Goal: Navigation & Orientation: Find specific page/section

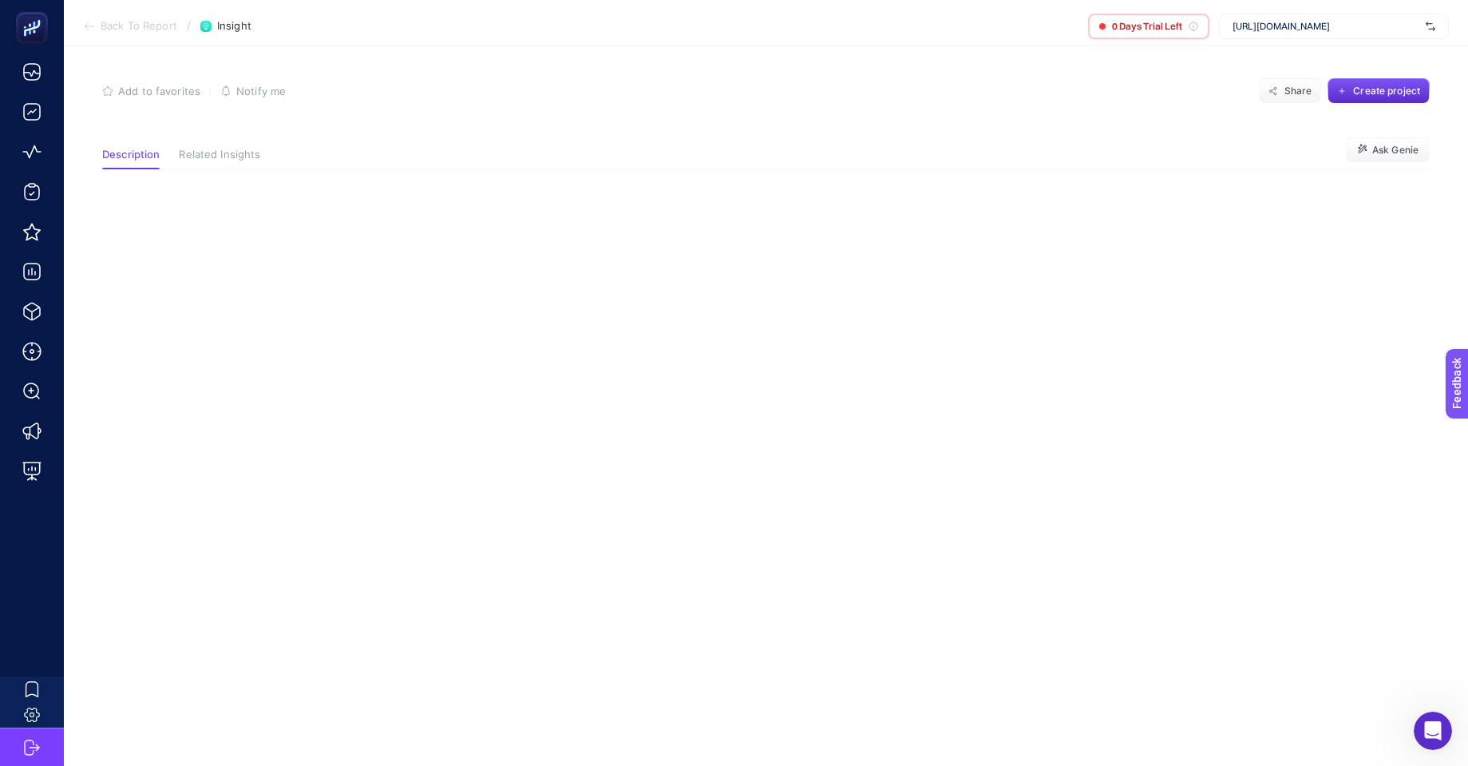
click at [241, 160] on span "Related Insights" at bounding box center [219, 154] width 81 height 13
click at [134, 156] on span "Description" at bounding box center [130, 154] width 57 height 13
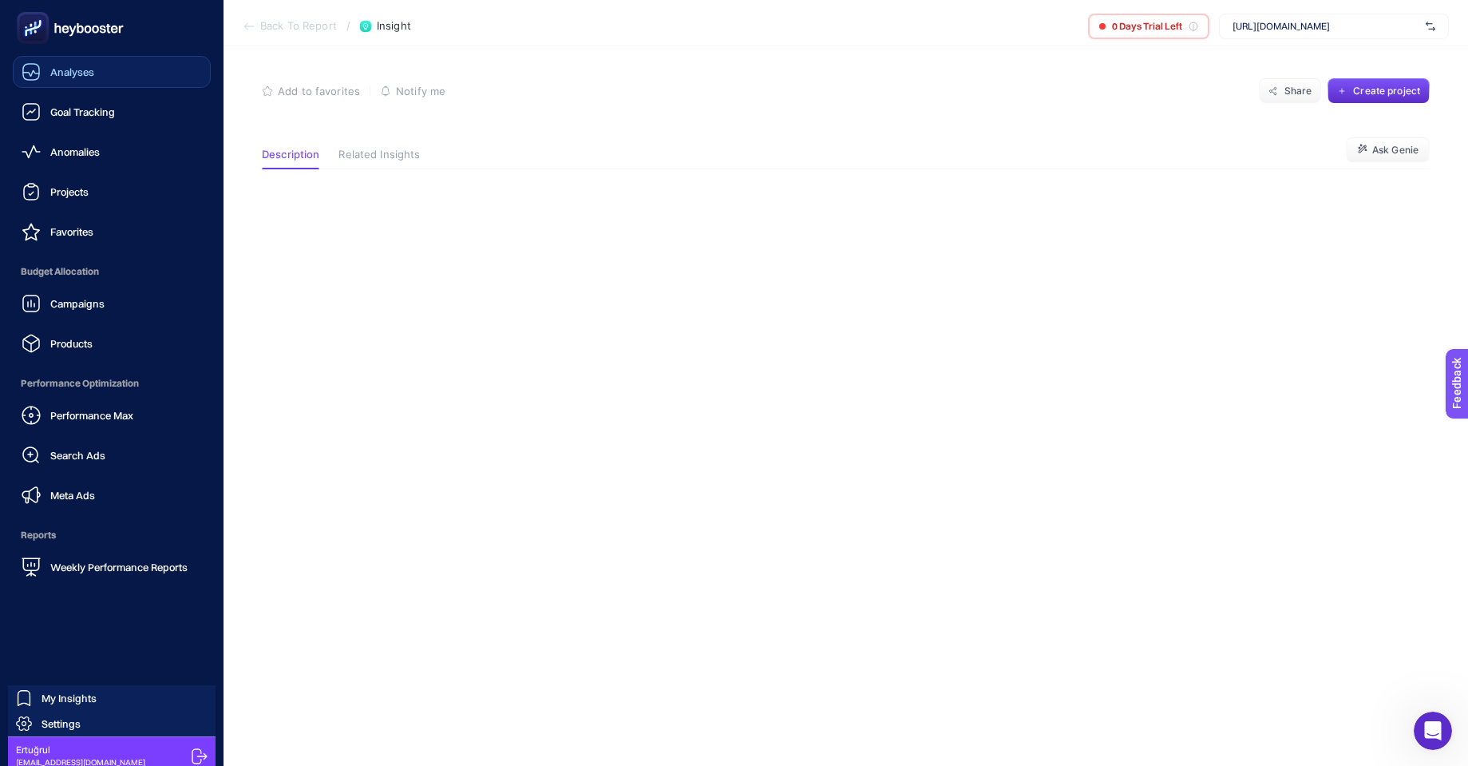
click at [39, 77] on icon at bounding box center [31, 72] width 16 height 16
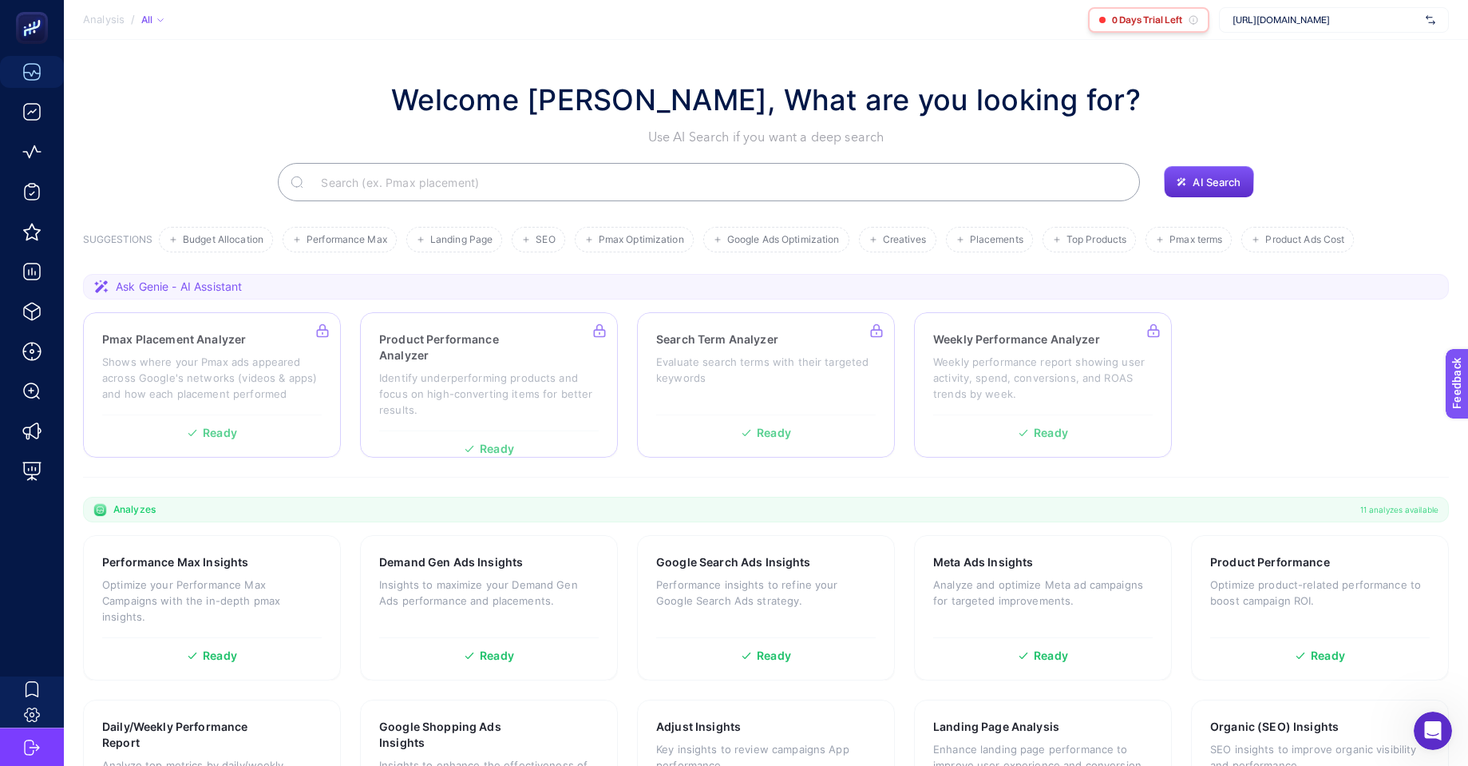
click at [1195, 20] on icon at bounding box center [1194, 20] width 10 height 10
